Goal: Information Seeking & Learning: Stay updated

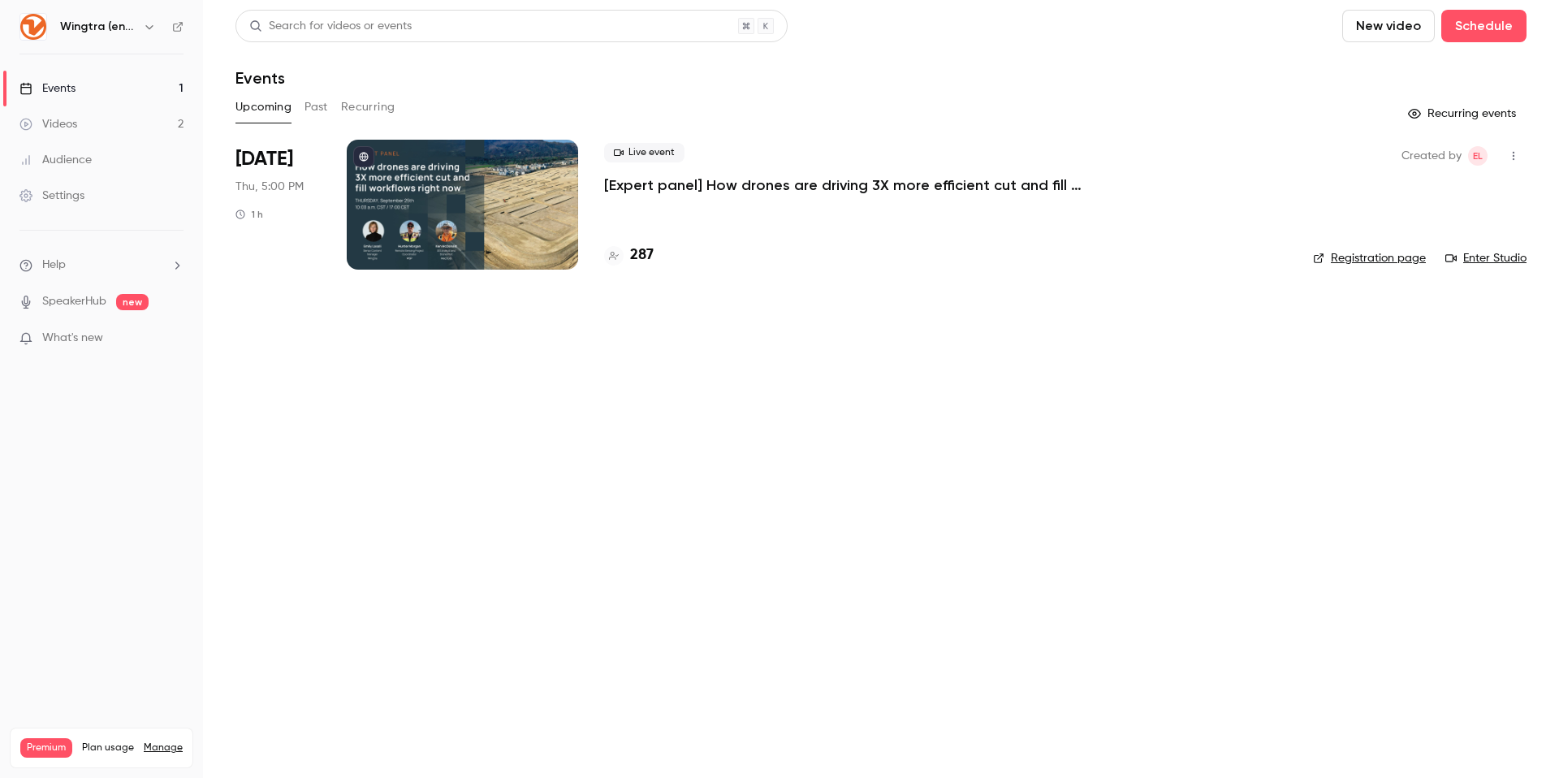
click at [61, 338] on span "What's new" at bounding box center [72, 338] width 61 height 17
click at [1232, 425] on div at bounding box center [779, 389] width 1559 height 778
